Goal: Task Accomplishment & Management: Complete application form

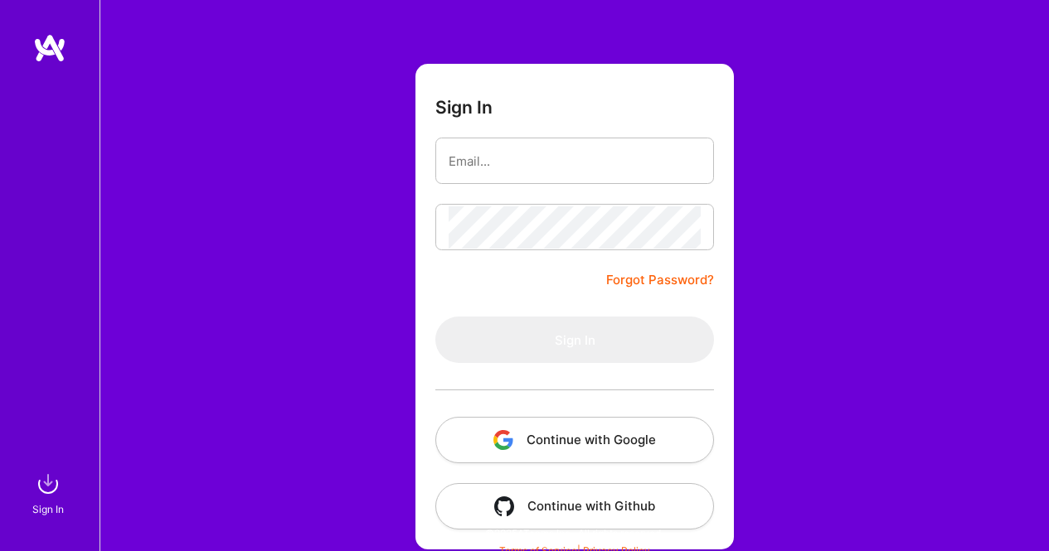
scroll to position [71, 0]
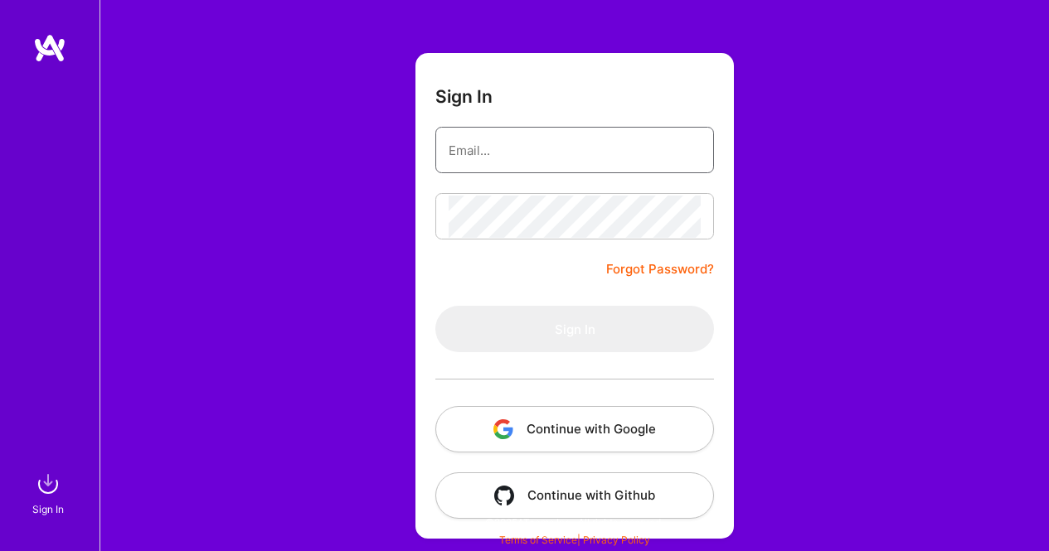
click at [510, 158] on input "email" at bounding box center [575, 150] width 252 height 42
type input "[PERSON_NAME][EMAIL_ADDRESS][DOMAIN_NAME]"
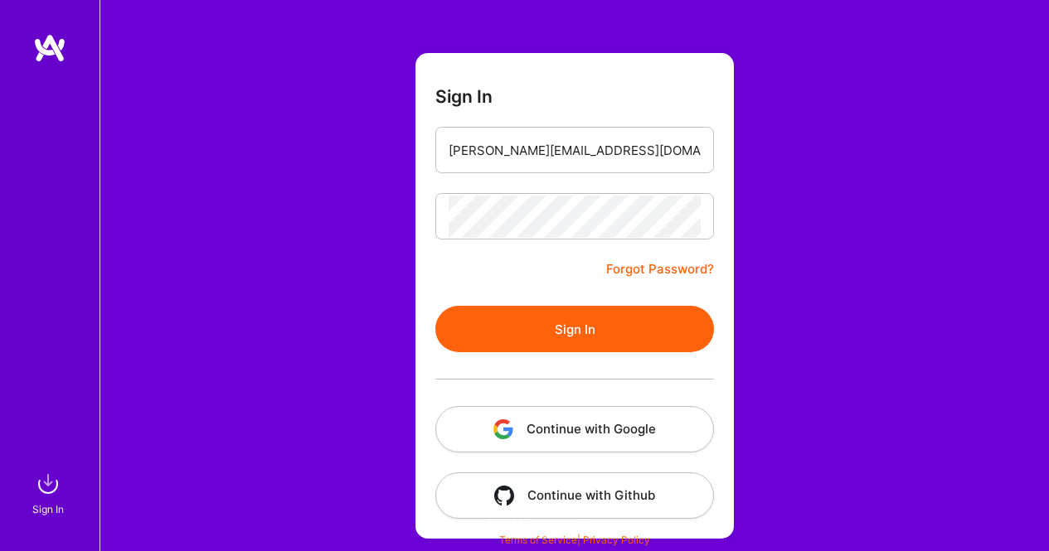
click at [573, 331] on button "Sign In" at bounding box center [574, 329] width 279 height 46
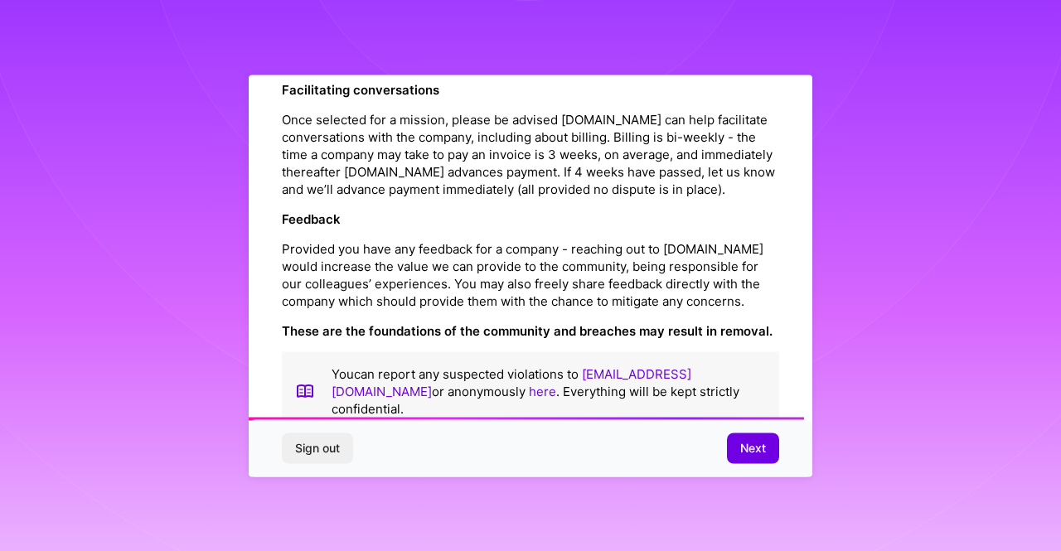
scroll to position [1948, 0]
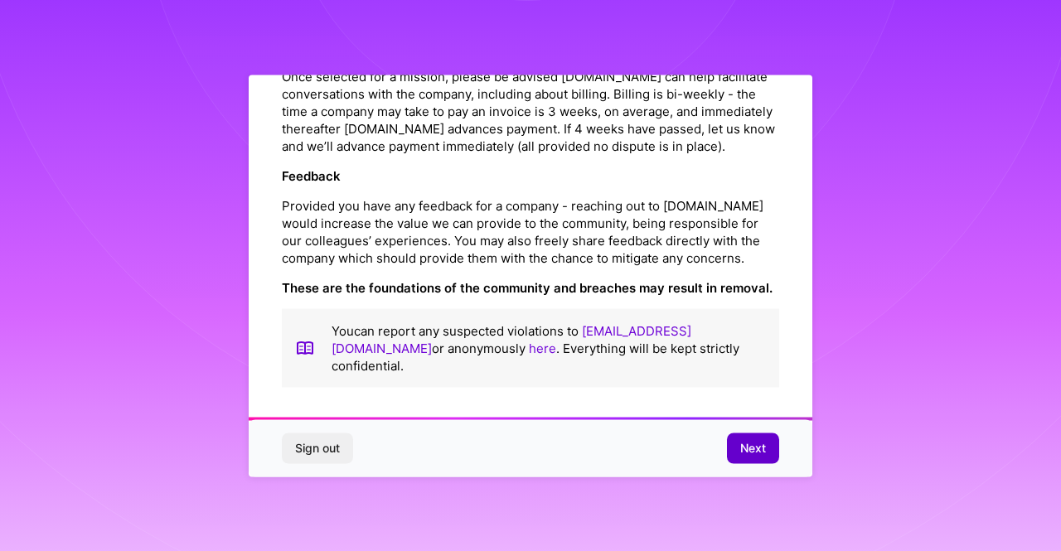
click at [756, 440] on span "Next" at bounding box center [753, 448] width 26 height 17
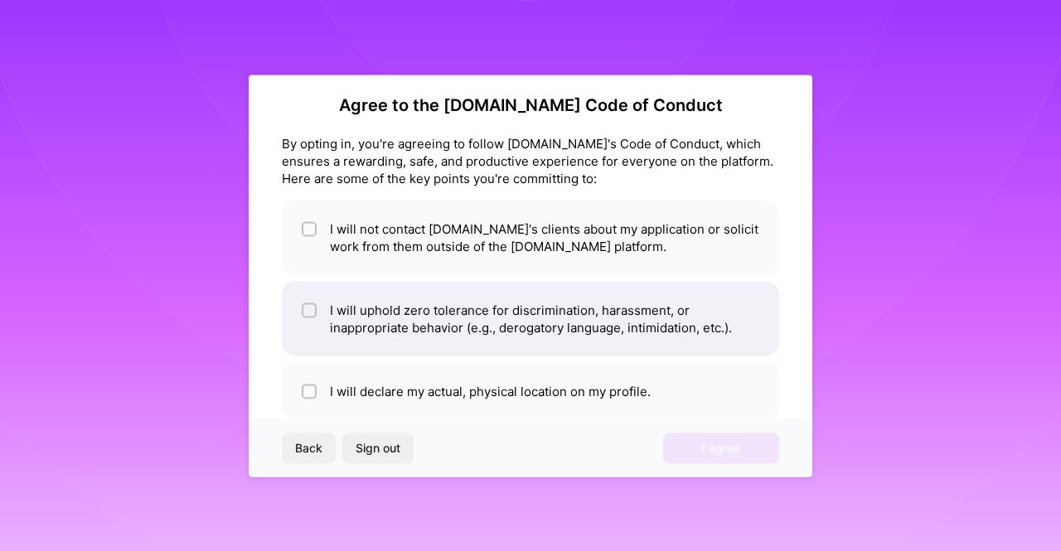
scroll to position [0, 0]
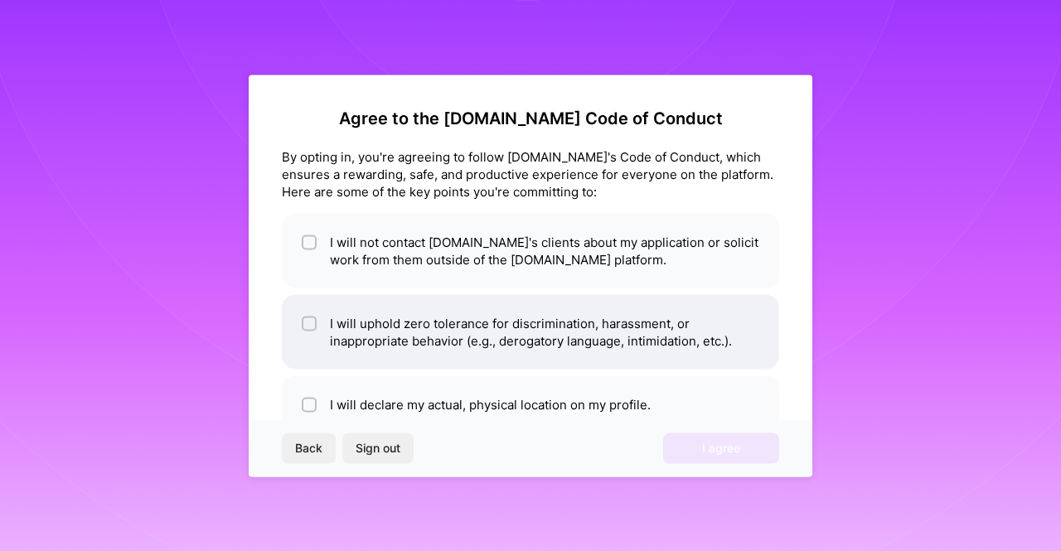
drag, startPoint x: 311, startPoint y: 324, endPoint x: 320, endPoint y: 357, distance: 33.6
click at [311, 323] on input "checkbox" at bounding box center [311, 324] width 12 height 12
checkbox input "true"
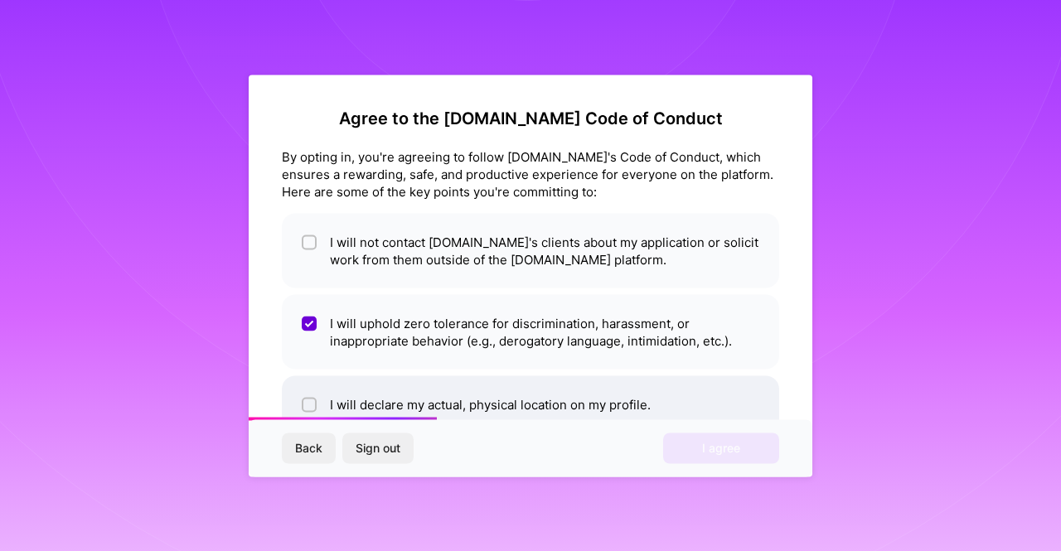
click at [310, 404] on input "checkbox" at bounding box center [311, 406] width 12 height 12
checkbox input "true"
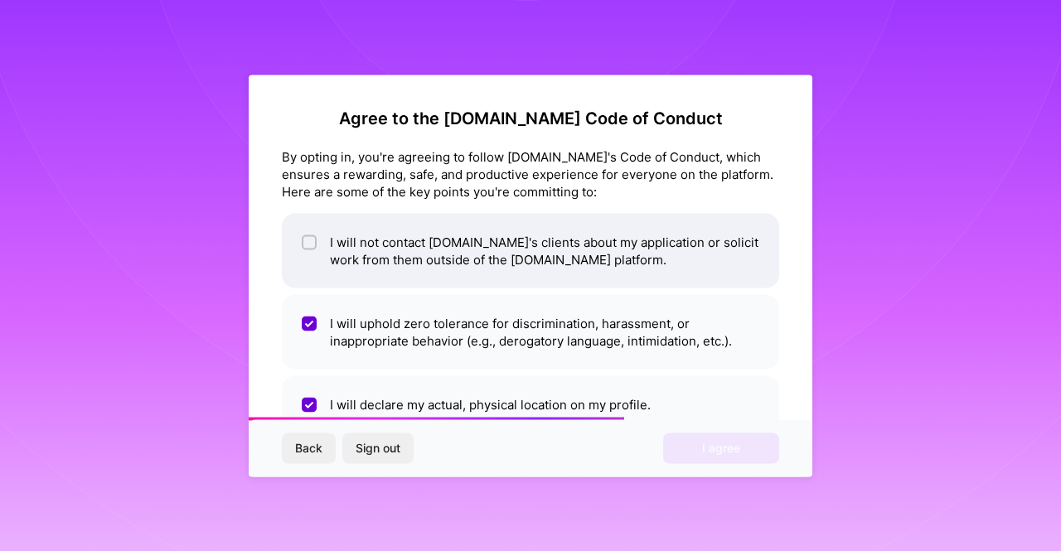
click at [306, 238] on input "checkbox" at bounding box center [311, 243] width 12 height 12
checkbox input "true"
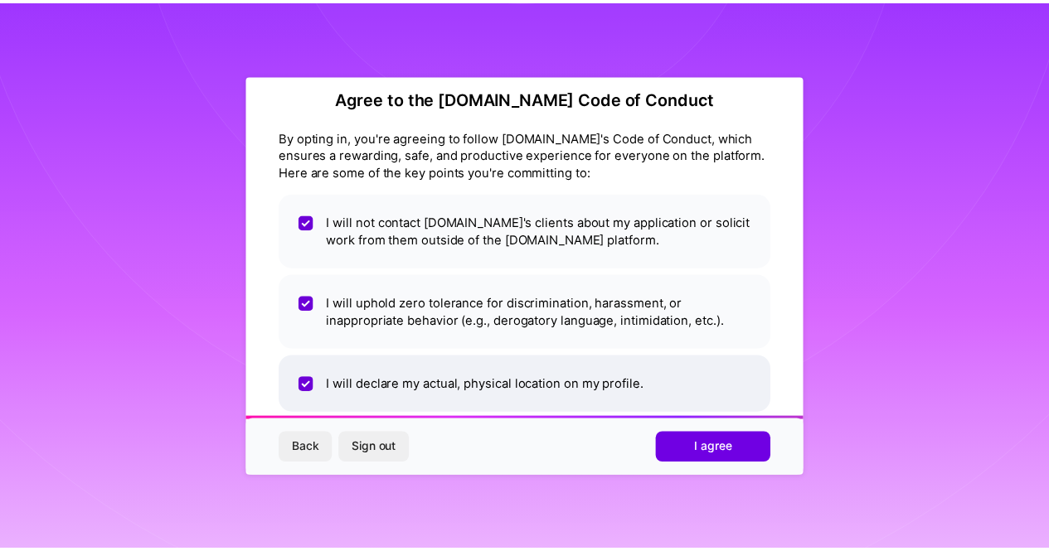
scroll to position [46, 0]
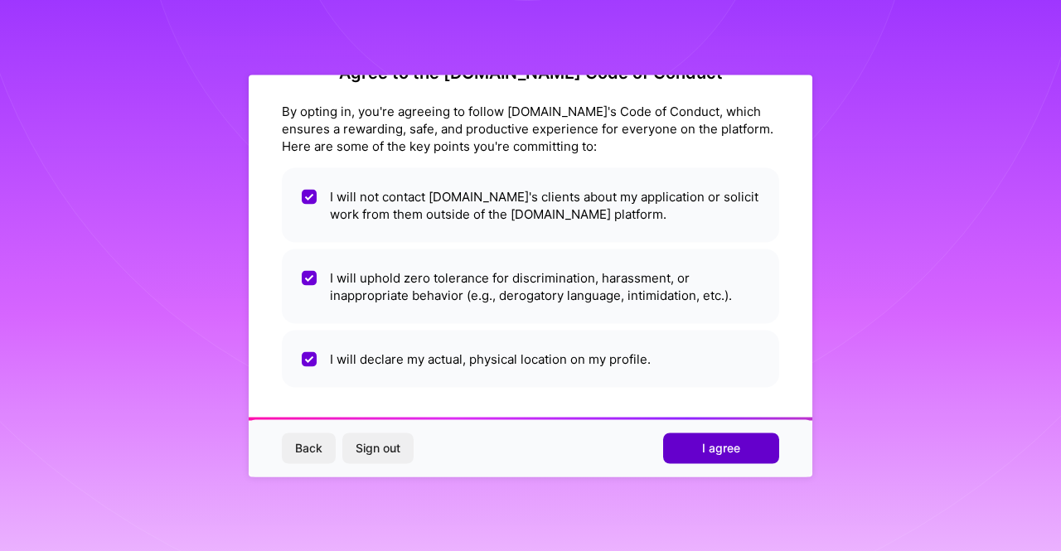
click at [676, 454] on button "I agree" at bounding box center [721, 449] width 116 height 30
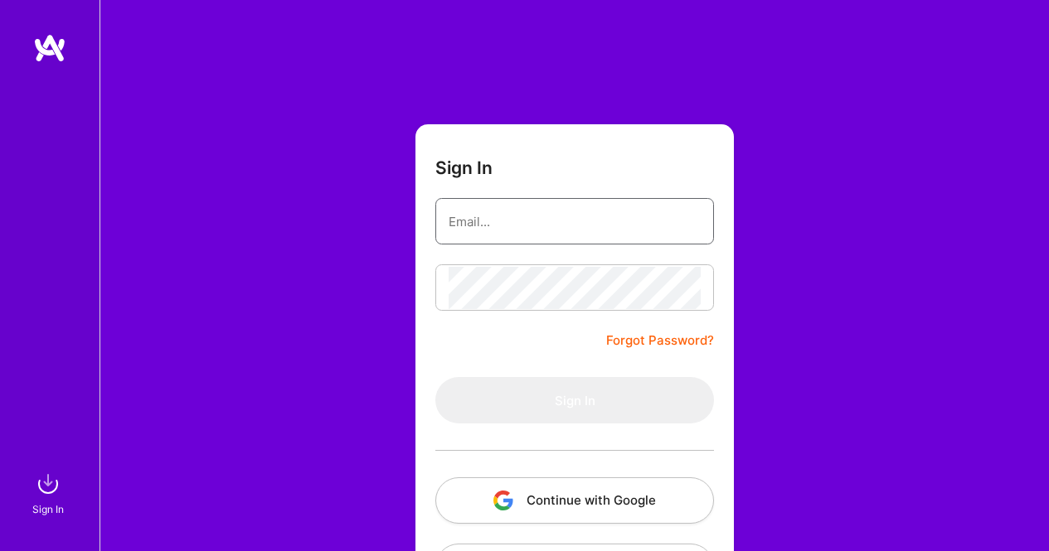
click at [522, 225] on input "email" at bounding box center [575, 222] width 252 height 42
type input "[PERSON_NAME][EMAIL_ADDRESS][DOMAIN_NAME]"
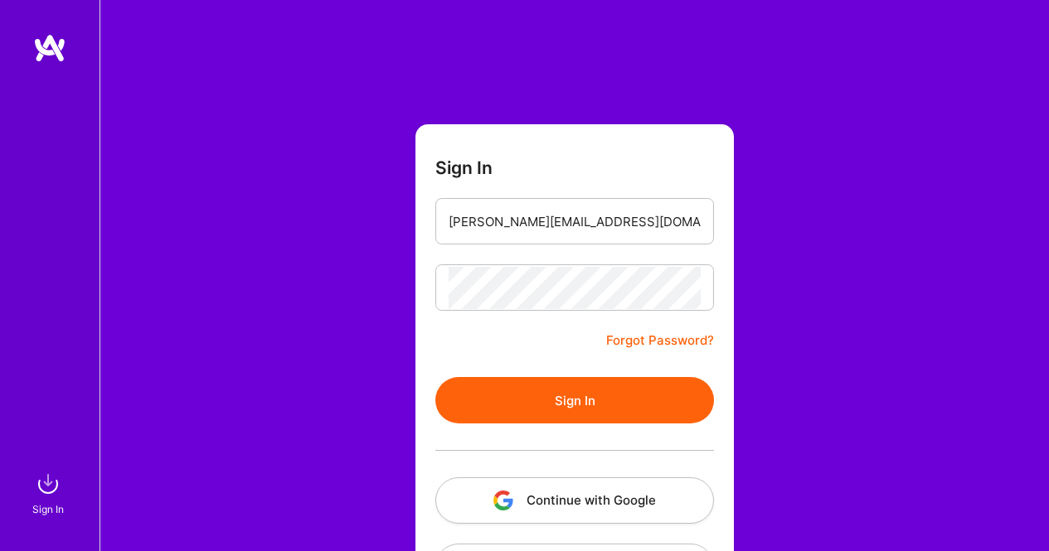
click at [599, 403] on button "Sign In" at bounding box center [574, 400] width 279 height 46
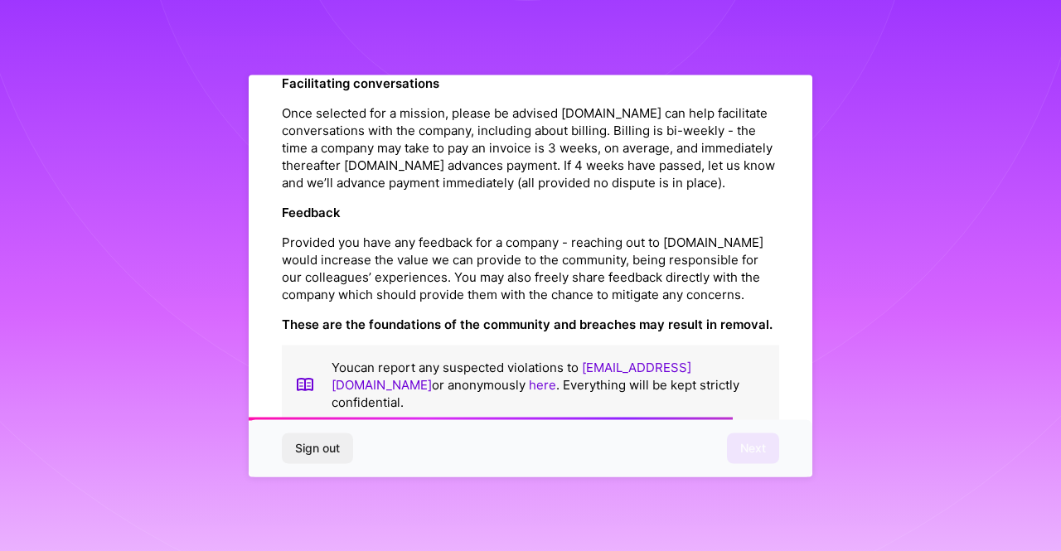
scroll to position [1948, 0]
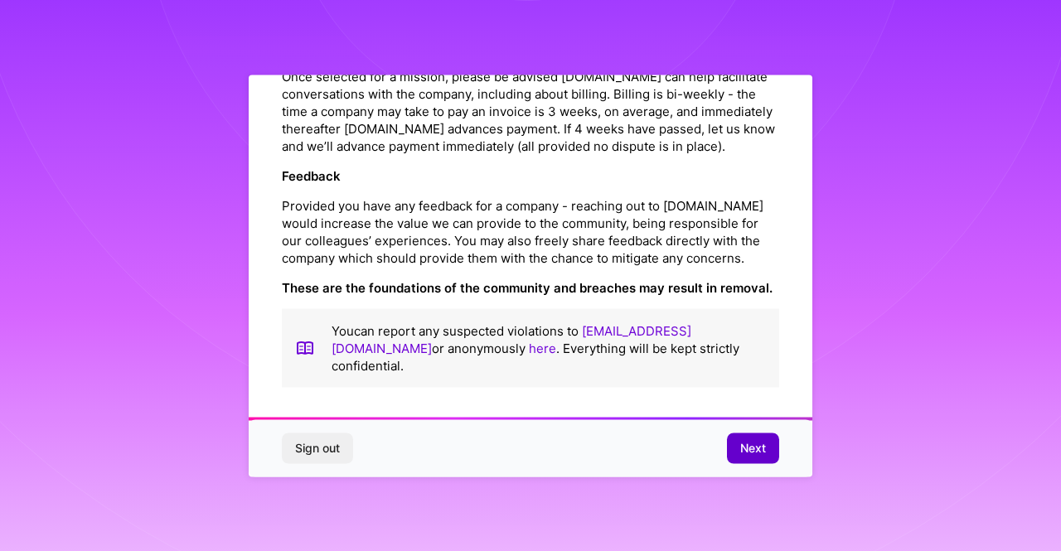
click at [769, 441] on button "Next" at bounding box center [753, 449] width 52 height 30
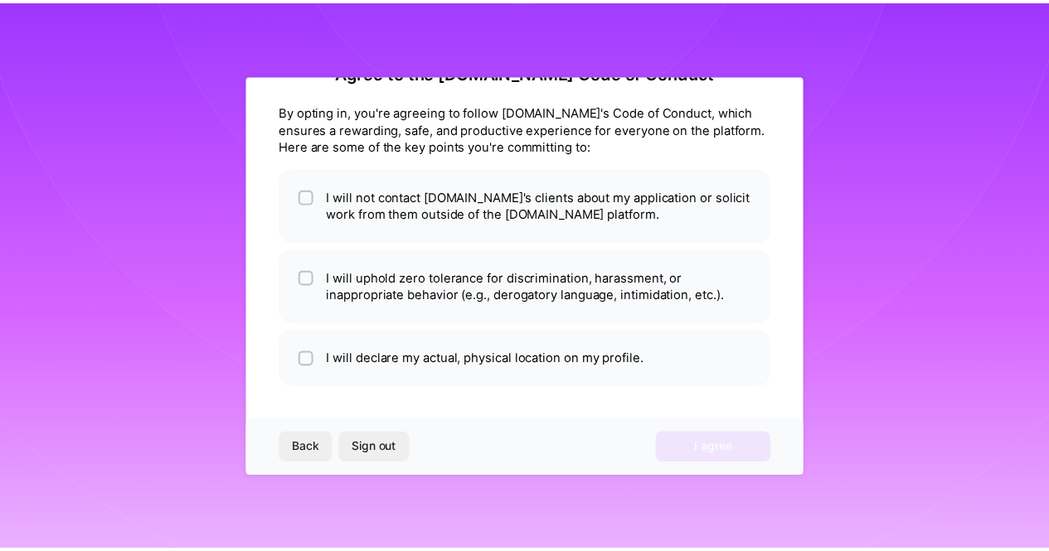
scroll to position [46, 0]
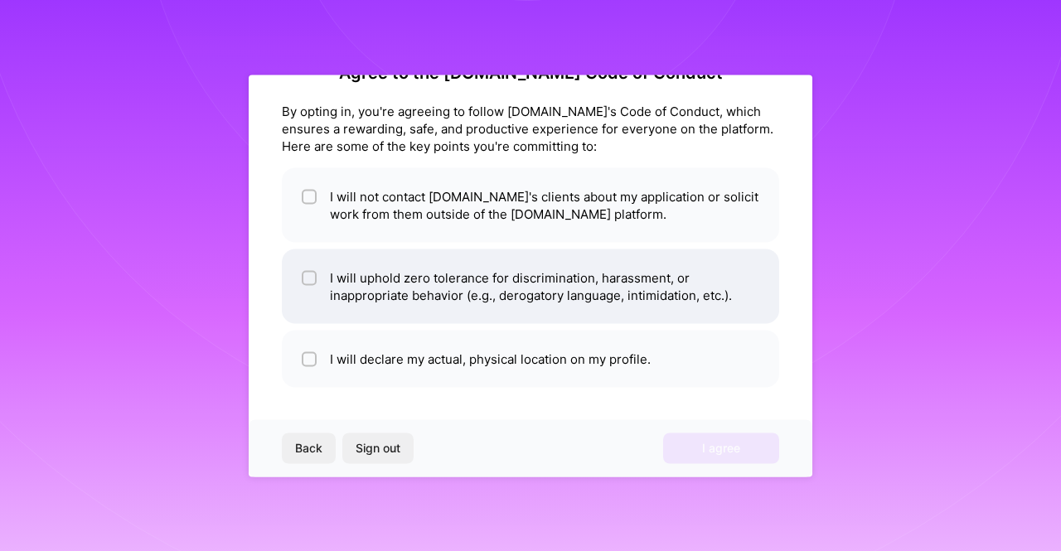
click at [426, 272] on li "I will uphold zero tolerance for discrimination, harassment, or inappropriate b…" at bounding box center [530, 286] width 497 height 75
checkbox input "true"
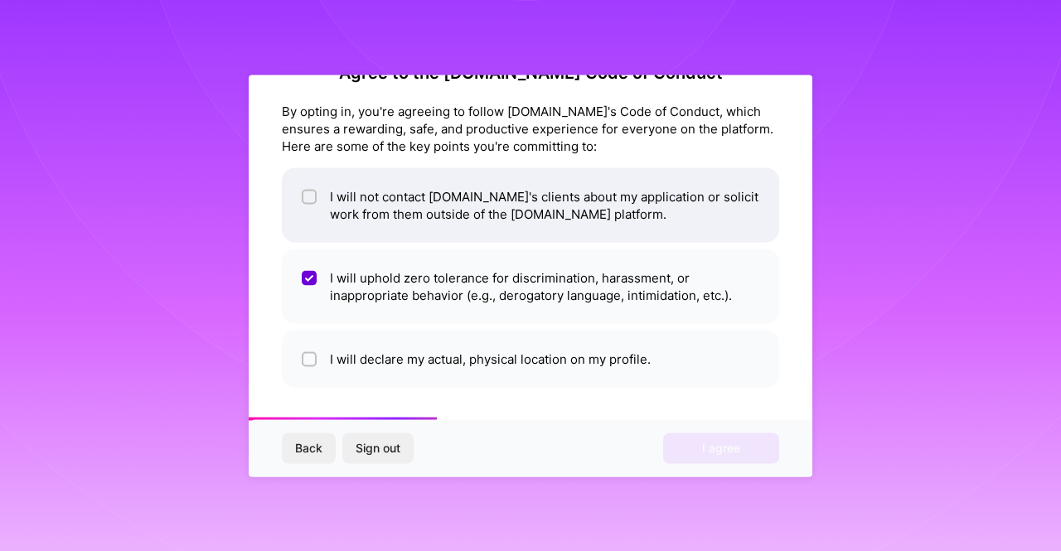
click at [342, 217] on li "I will not contact [DOMAIN_NAME]'s clients about my application or solicit work…" at bounding box center [530, 204] width 497 height 75
checkbox input "true"
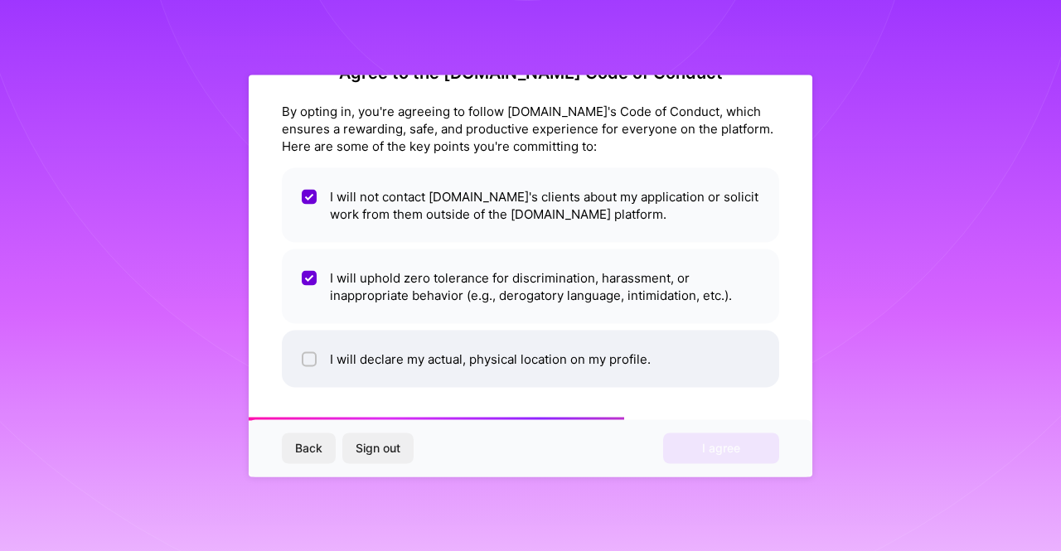
click at [354, 355] on li "I will declare my actual, physical location on my profile." at bounding box center [530, 358] width 497 height 57
checkbox input "true"
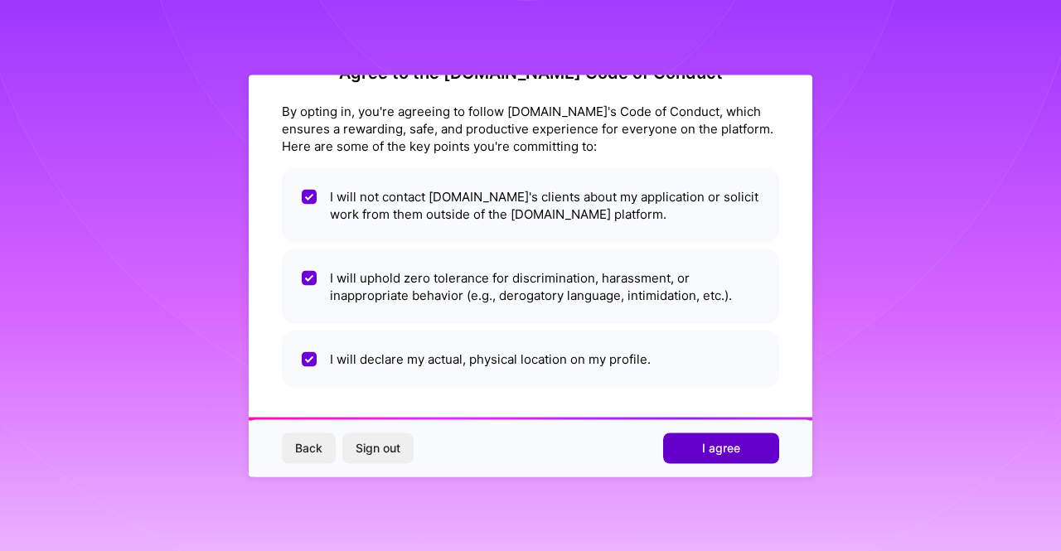
click at [727, 449] on span "I agree" at bounding box center [721, 448] width 38 height 17
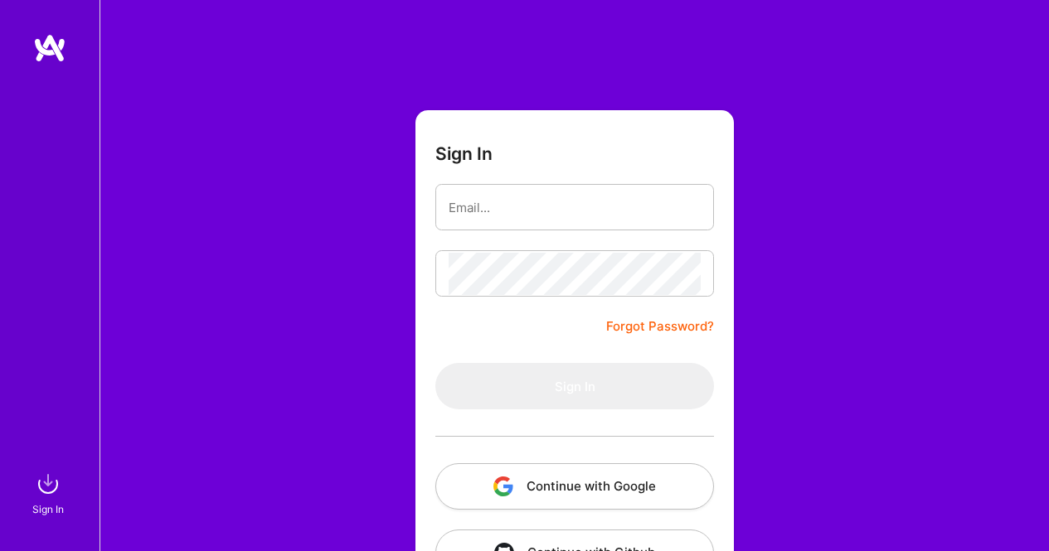
scroll to position [71, 0]
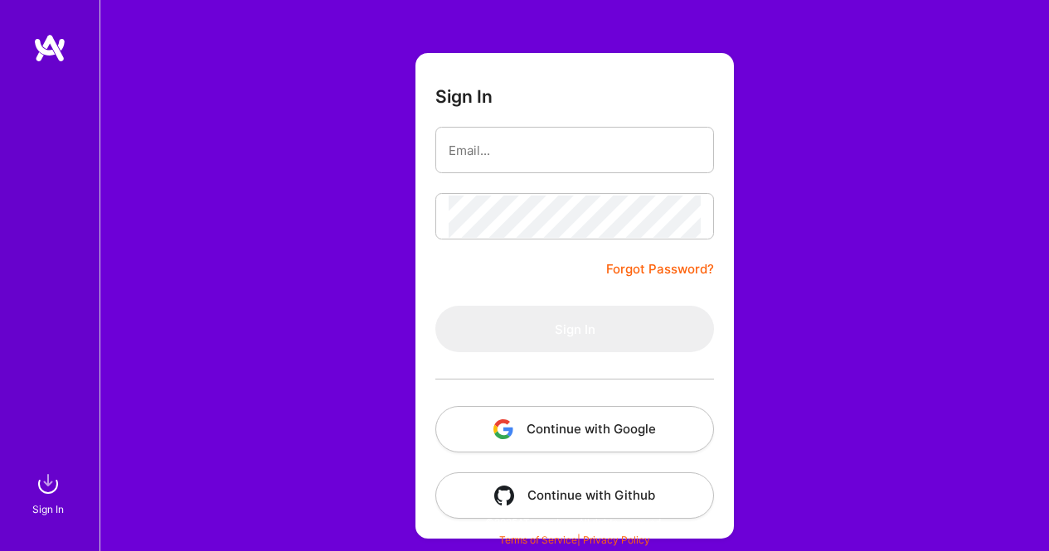
click at [612, 436] on button "Continue with Google" at bounding box center [574, 429] width 279 height 46
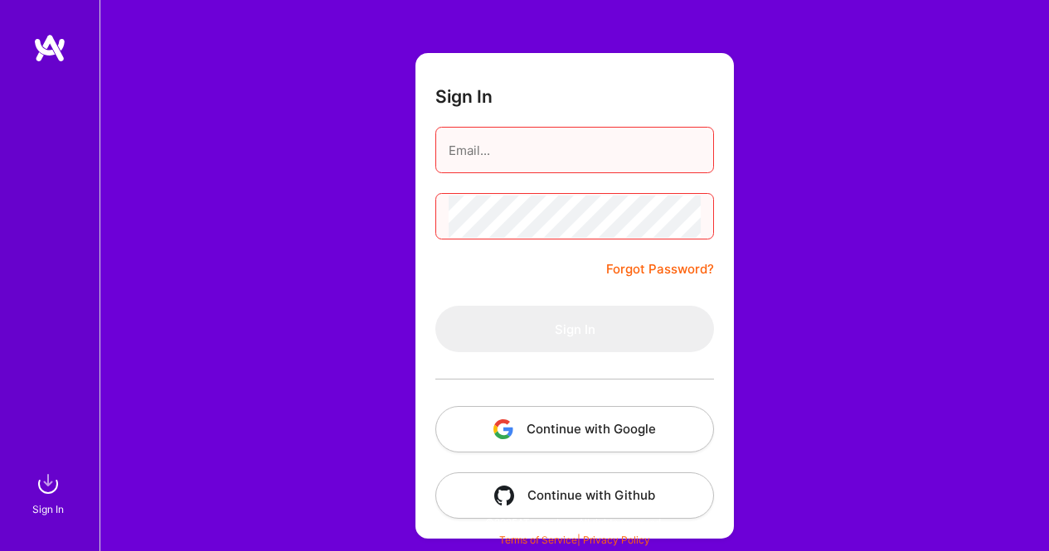
drag, startPoint x: 61, startPoint y: 21, endPoint x: 47, endPoint y: 41, distance: 25.1
click at [61, 22] on div "Sign In" at bounding box center [49, 275] width 99 height 551
click at [47, 42] on img at bounding box center [49, 48] width 33 height 30
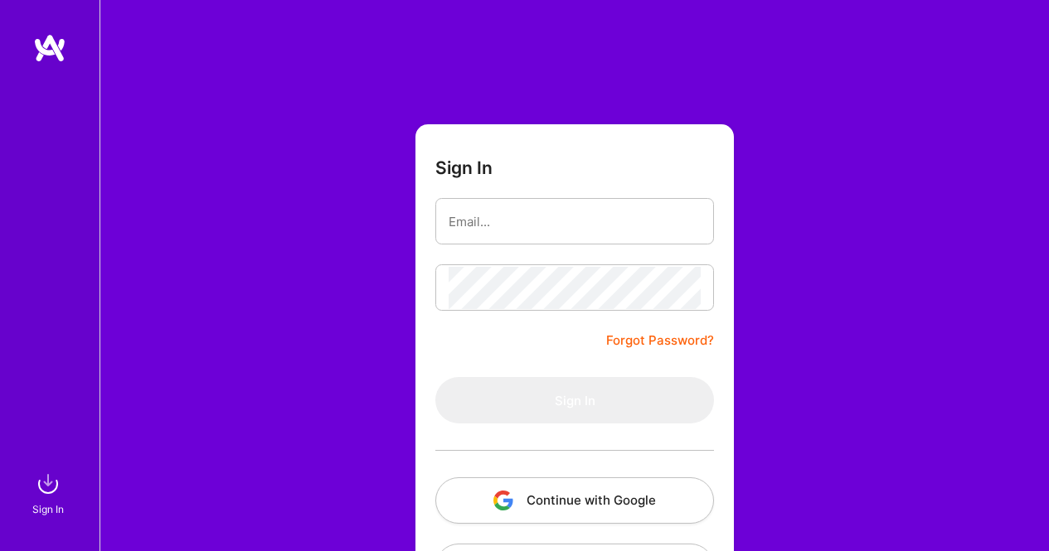
click at [56, 41] on img at bounding box center [49, 48] width 33 height 30
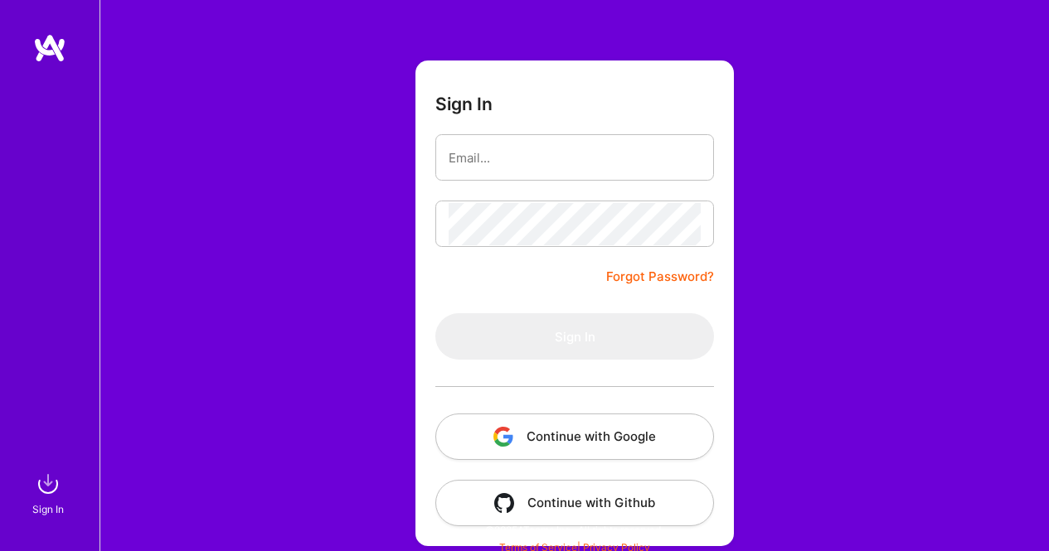
scroll to position [71, 0]
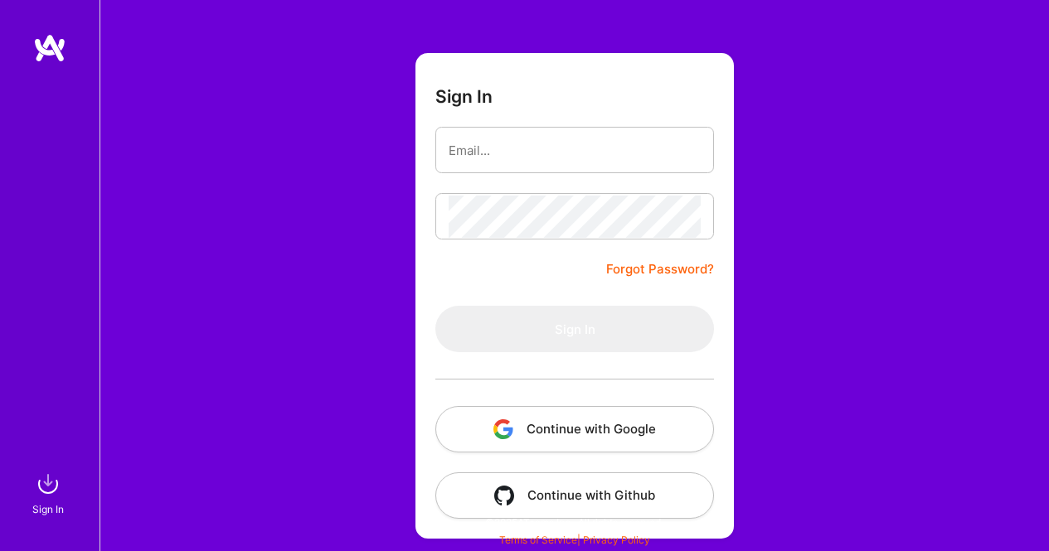
click at [623, 420] on button "Continue with Google" at bounding box center [574, 429] width 279 height 46
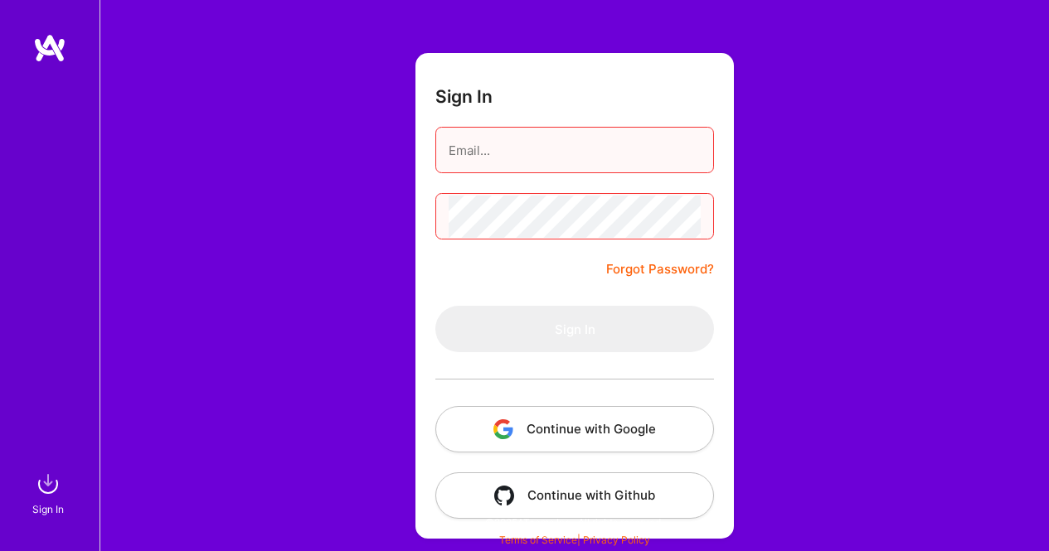
click at [622, 502] on button "Continue with Github" at bounding box center [574, 496] width 279 height 46
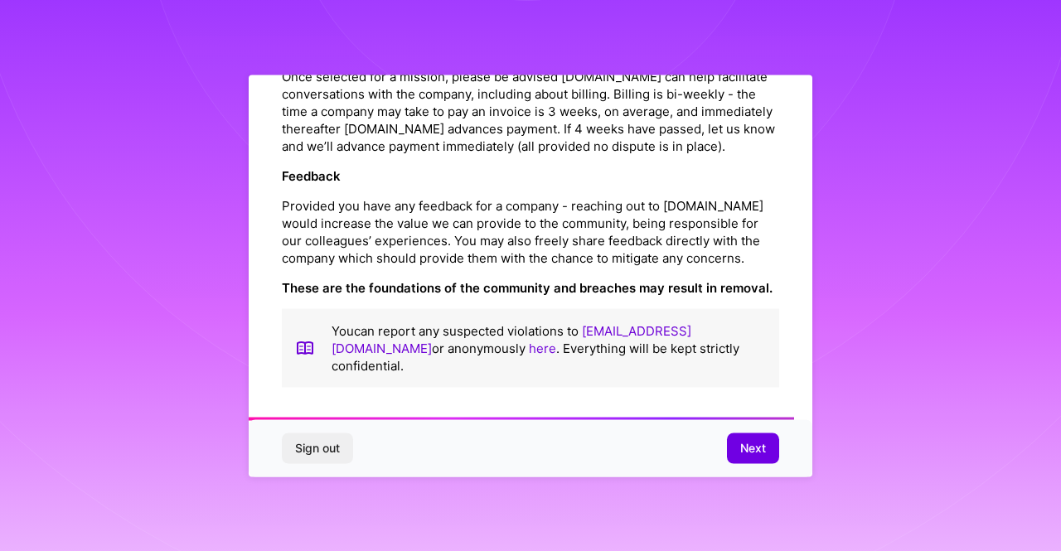
scroll to position [1948, 0]
click at [754, 447] on span "Next" at bounding box center [753, 448] width 26 height 17
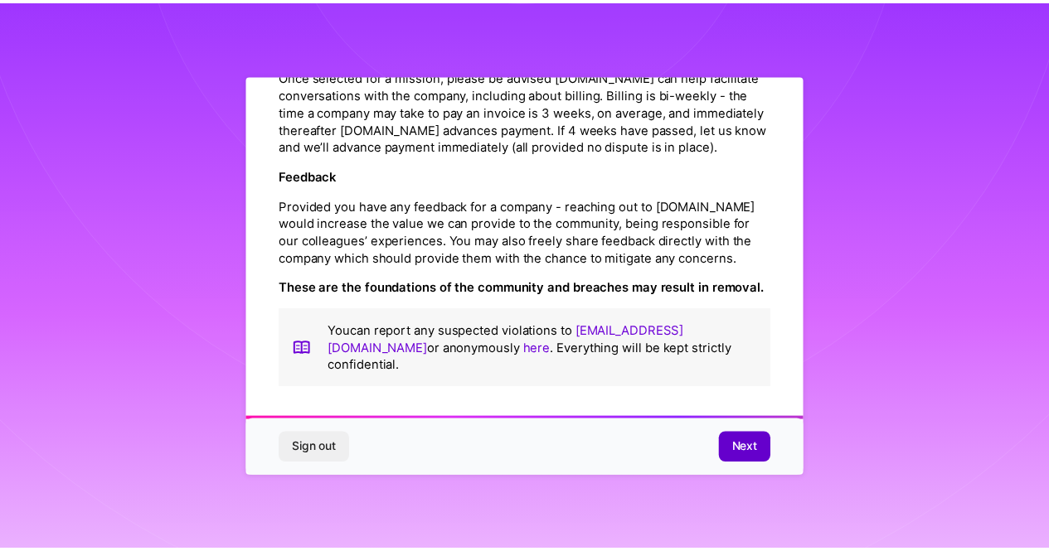
scroll to position [46, 0]
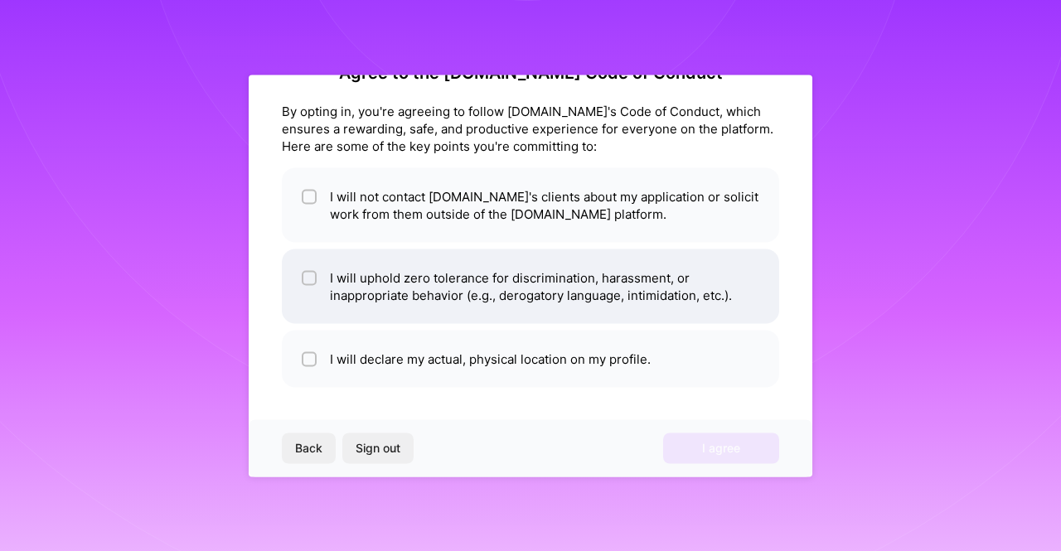
click at [344, 287] on li "I will uphold zero tolerance for discrimination, harassment, or inappropriate b…" at bounding box center [530, 286] width 497 height 75
checkbox input "true"
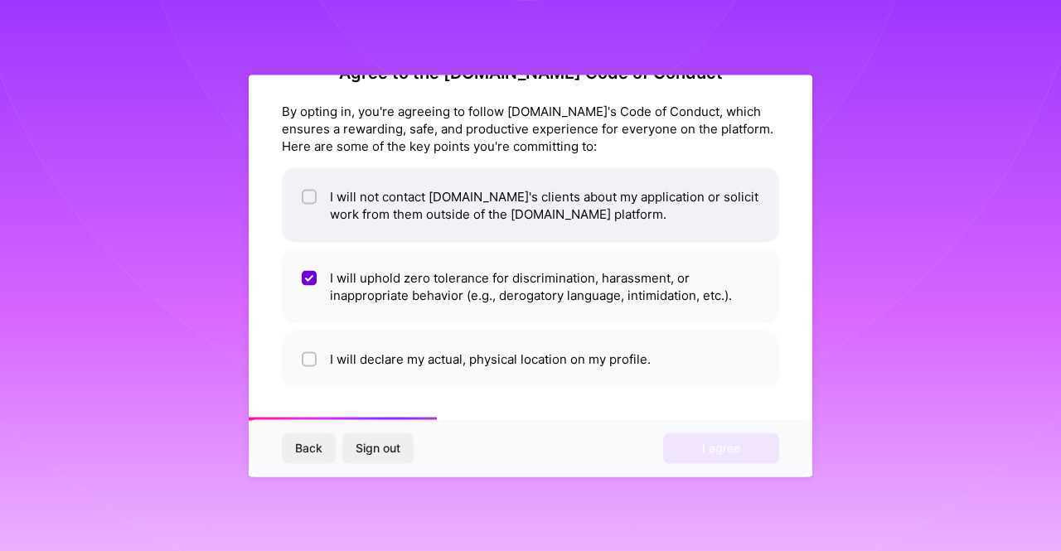
click at [370, 204] on li "I will not contact [DOMAIN_NAME]'s clients about my application or solicit work…" at bounding box center [530, 204] width 497 height 75
checkbox input "true"
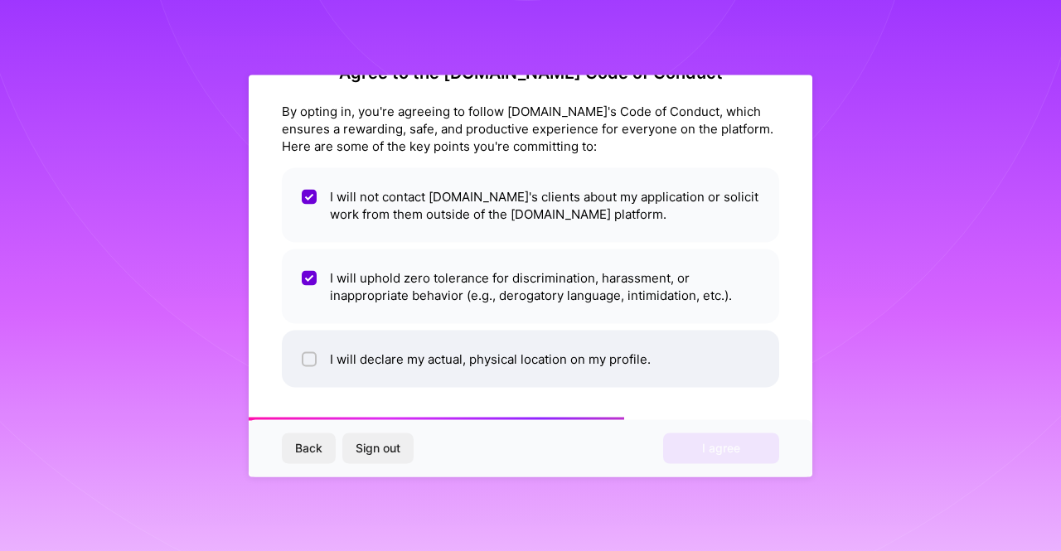
click at [352, 349] on li "I will declare my actual, physical location on my profile." at bounding box center [530, 358] width 497 height 57
checkbox input "true"
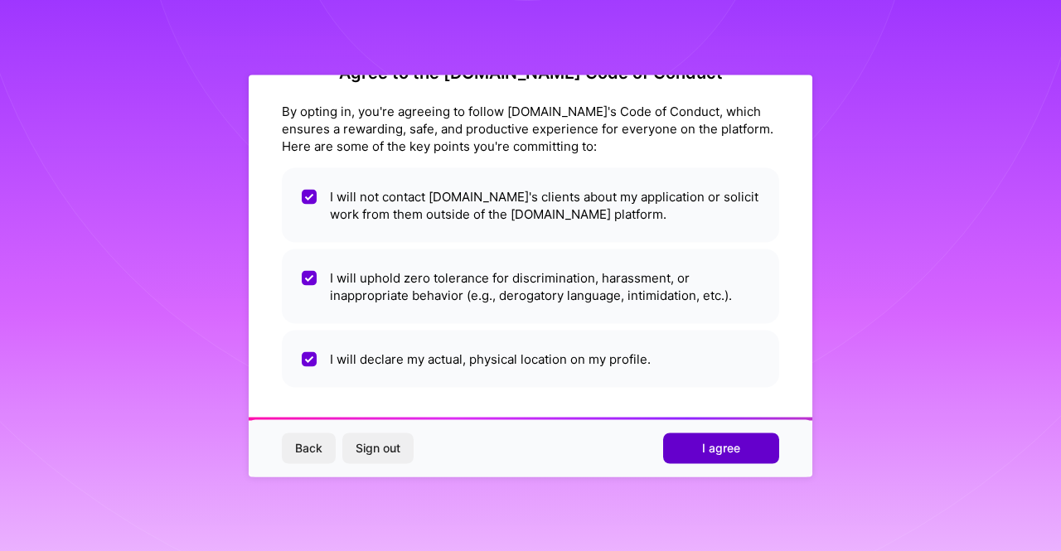
click at [697, 444] on button "I agree" at bounding box center [721, 449] width 116 height 30
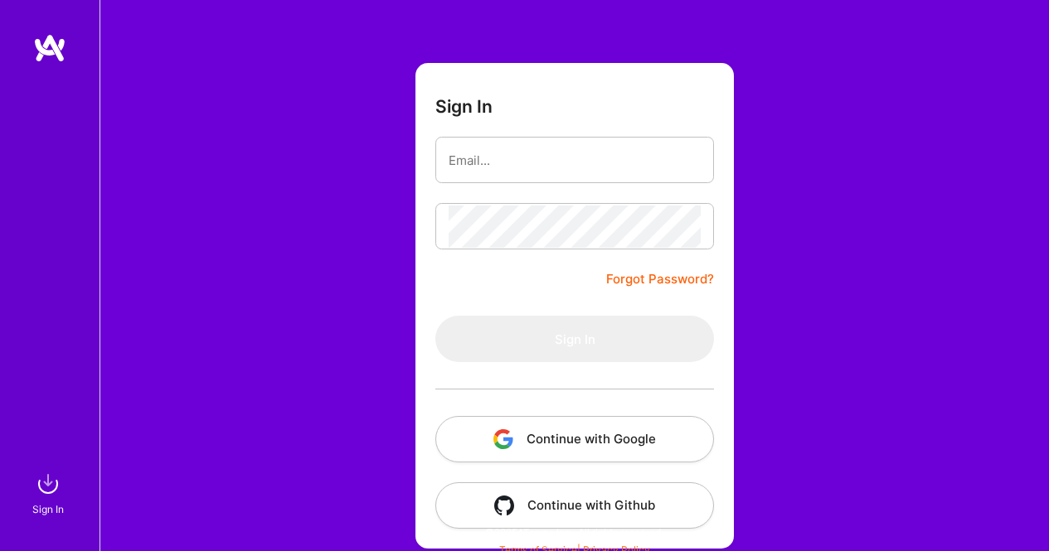
scroll to position [71, 0]
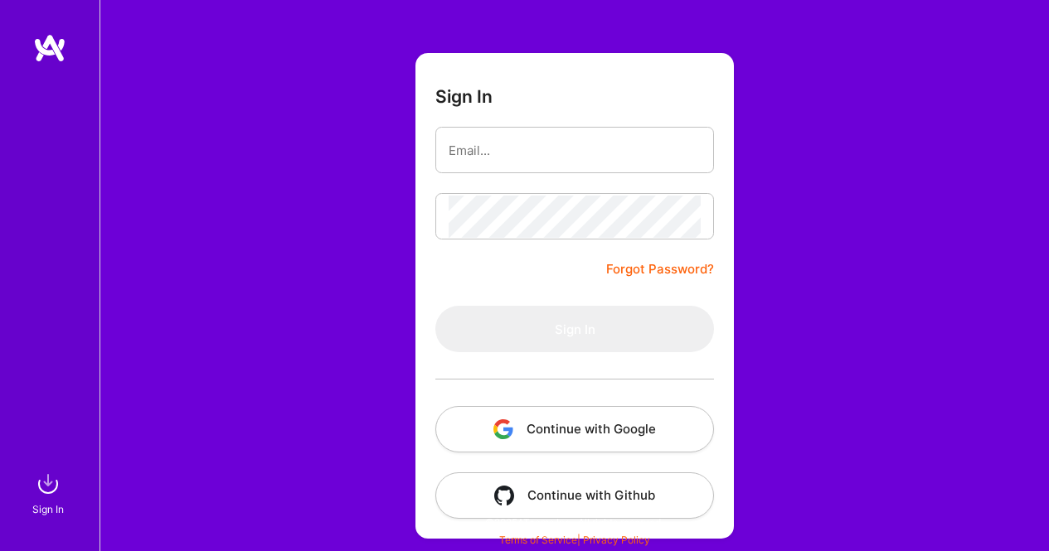
click at [597, 503] on button "Continue with Github" at bounding box center [574, 496] width 279 height 46
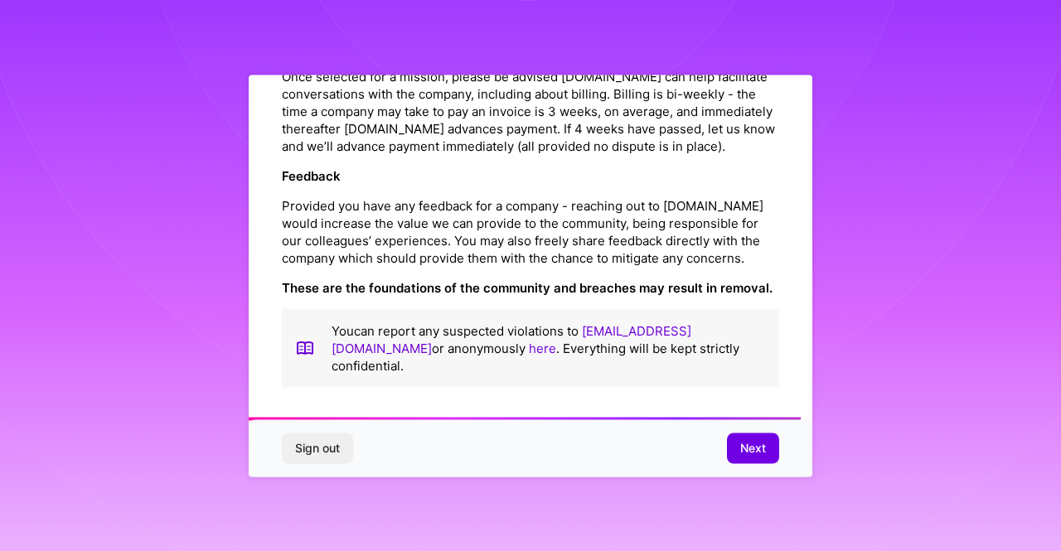
scroll to position [1948, 0]
click at [754, 455] on span "Next" at bounding box center [753, 448] width 26 height 17
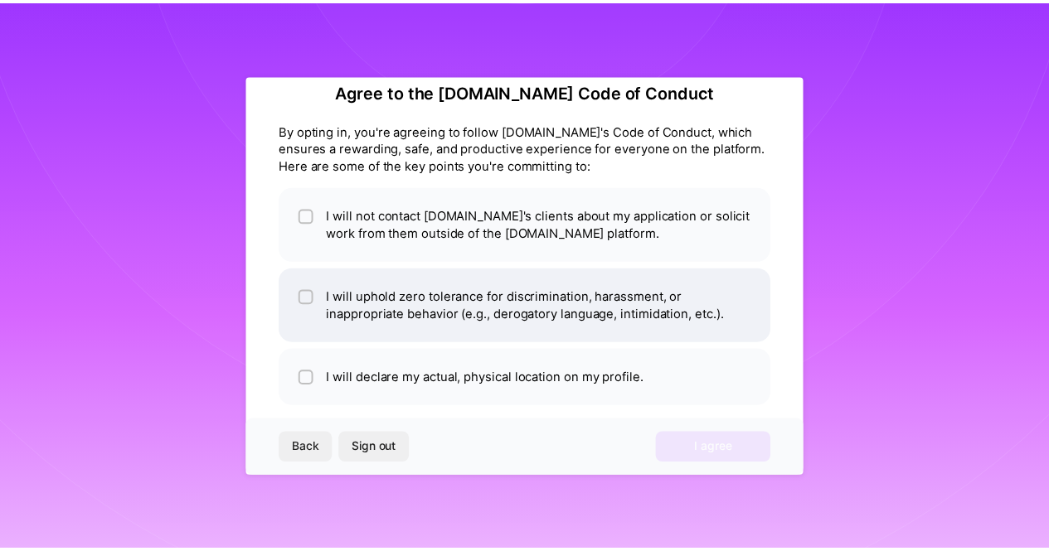
scroll to position [46, 0]
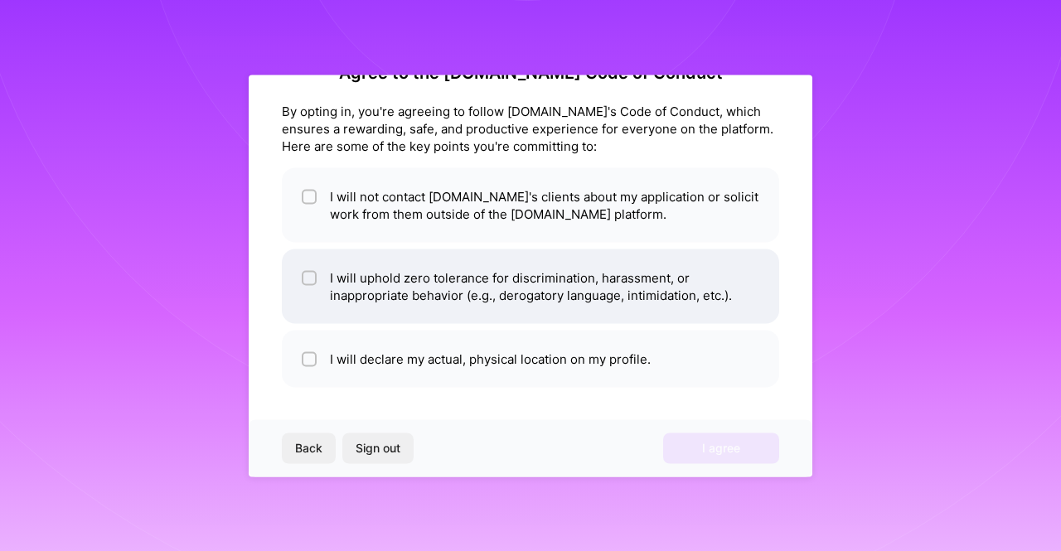
click at [423, 249] on ul "I will not contact [DOMAIN_NAME]'s clients about my application or solicit work…" at bounding box center [530, 277] width 497 height 220
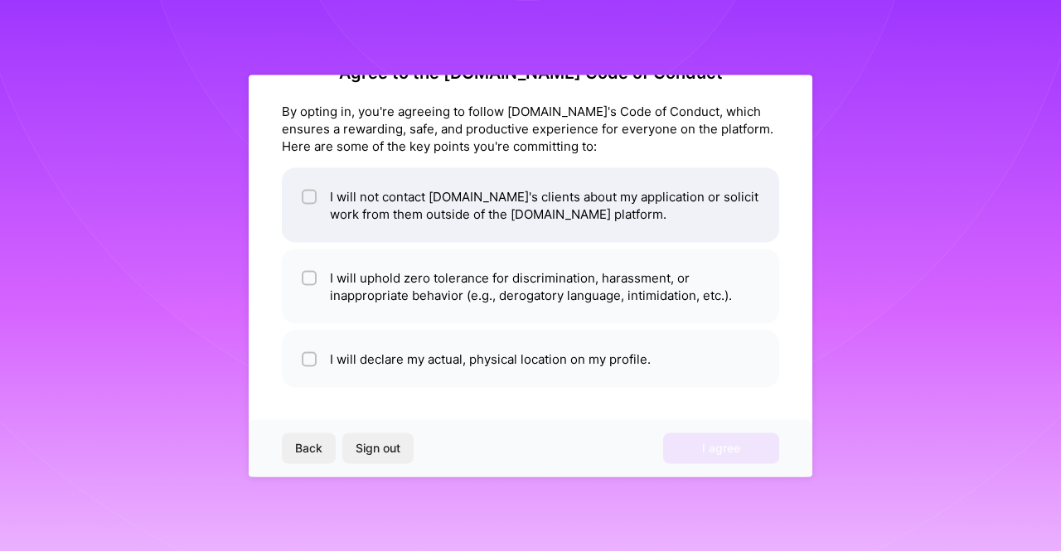
click at [405, 210] on li "I will not contact [DOMAIN_NAME]'s clients about my application or solicit work…" at bounding box center [530, 204] width 497 height 75
checkbox input "true"
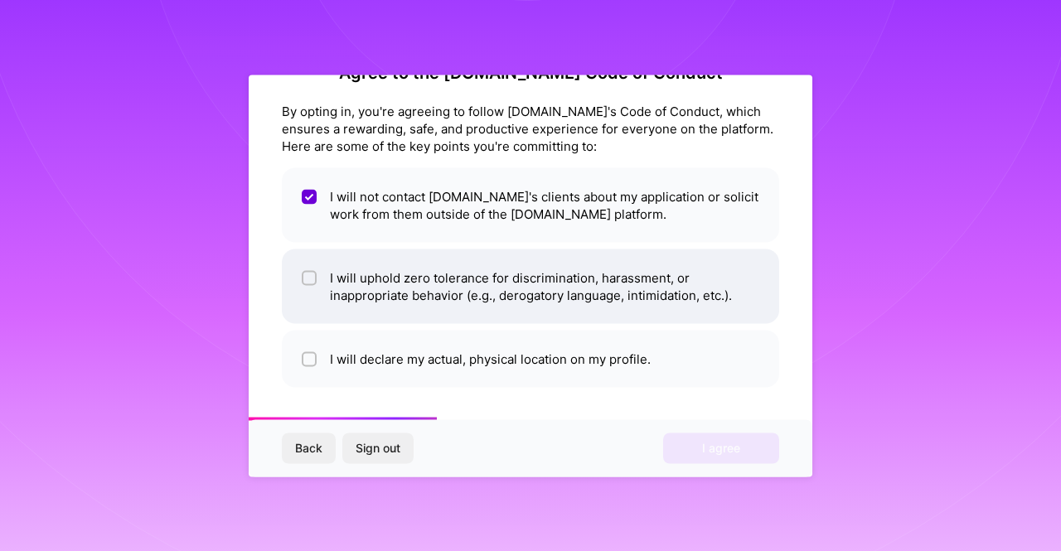
click at [386, 297] on li "I will uphold zero tolerance for discrimination, harassment, or inappropriate b…" at bounding box center [530, 286] width 497 height 75
checkbox input "true"
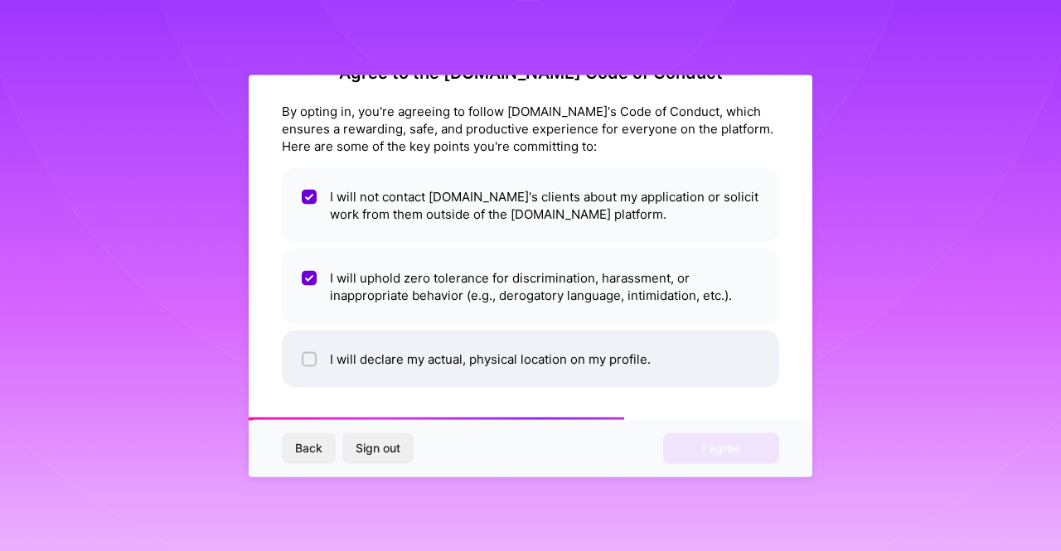
click at [361, 366] on li "I will declare my actual, physical location on my profile." at bounding box center [530, 358] width 497 height 57
checkbox input "true"
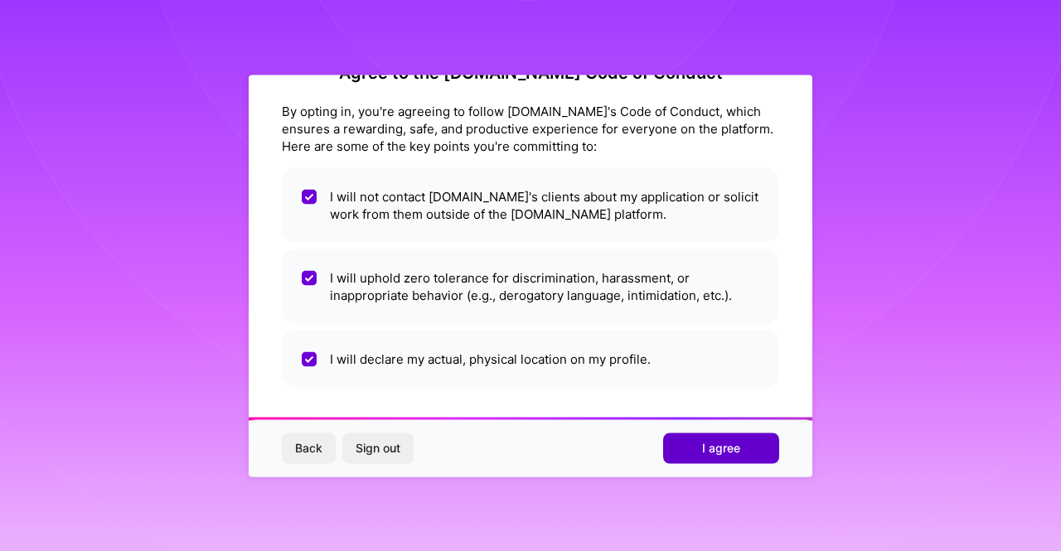
click at [702, 447] on button "I agree" at bounding box center [721, 449] width 116 height 30
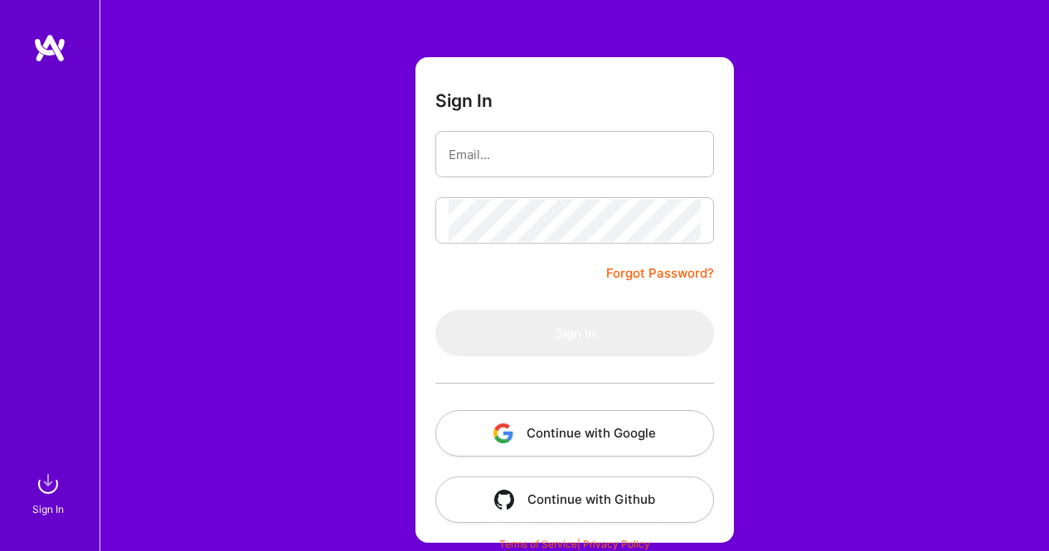
scroll to position [71, 0]
